Goal: Find contact information: Find contact information

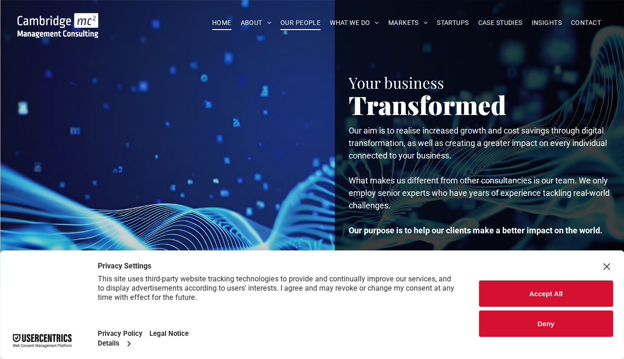
click at [276, 26] on span "OUR PEOPLE" at bounding box center [301, 23] width 40 height 14
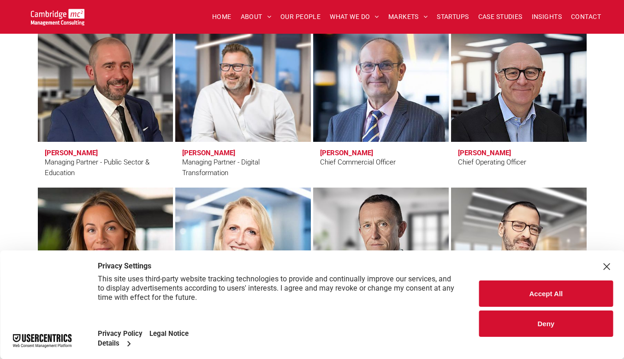
scroll to position [674, 0]
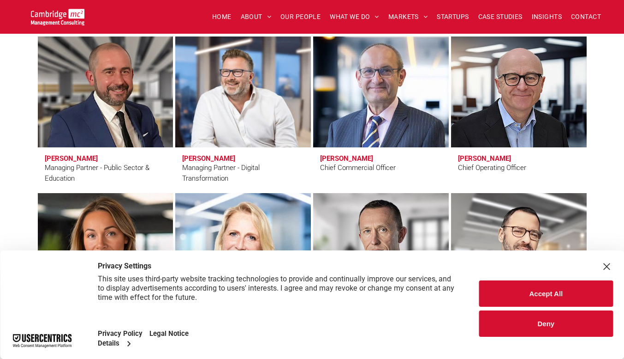
click at [554, 293] on button "Accept All" at bounding box center [546, 293] width 134 height 26
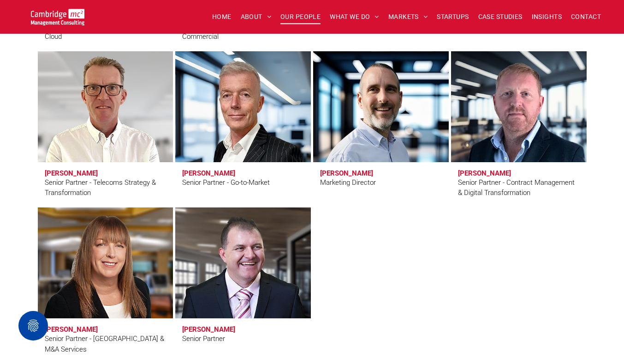
scroll to position [1514, 0]
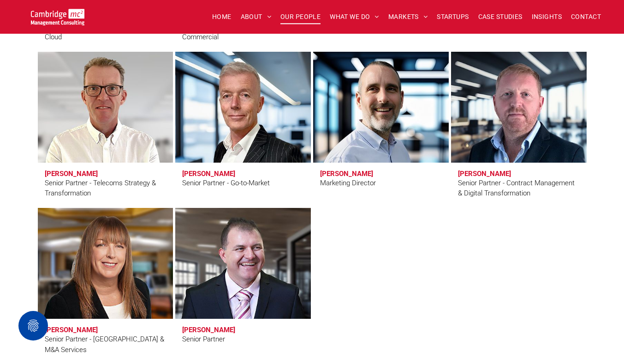
click at [375, 115] on link "Karl Salter" at bounding box center [381, 106] width 144 height 117
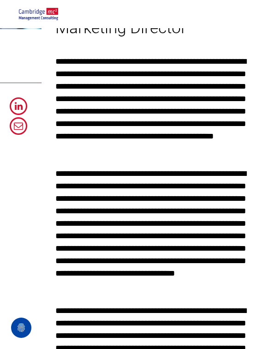
scroll to position [234, 78]
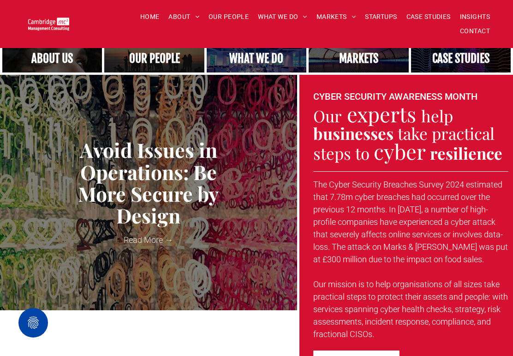
scroll to position [270, 0]
